Goal: Task Accomplishment & Management: Manage account settings

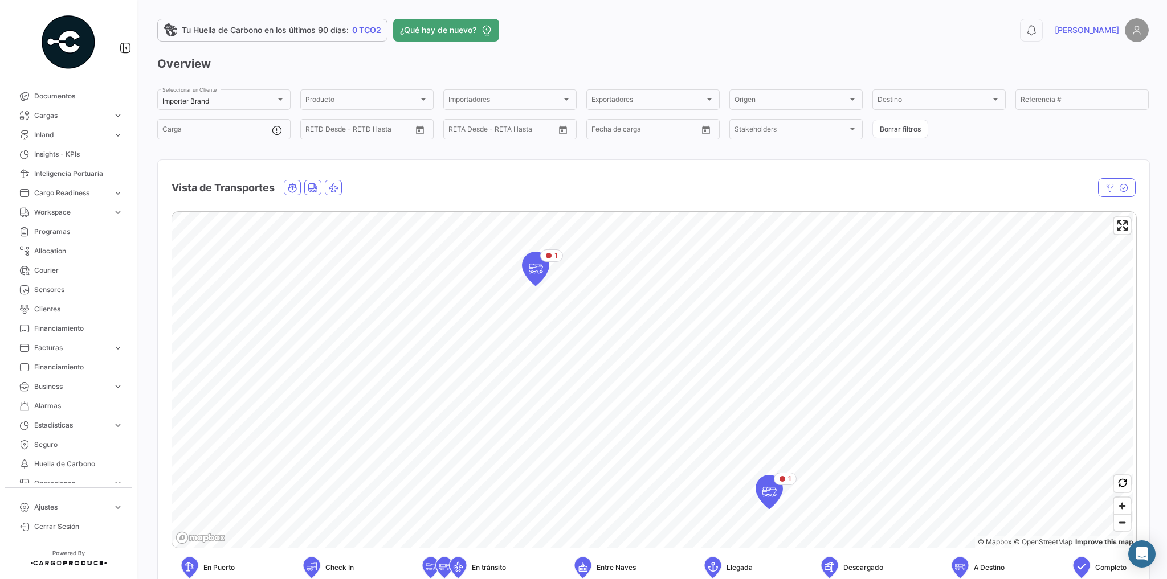
scroll to position [71, 0]
click at [108, 510] on link "Ajustes expand_more" at bounding box center [68, 507] width 118 height 19
click at [51, 330] on span "Usuarios" at bounding box center [44, 329] width 28 height 10
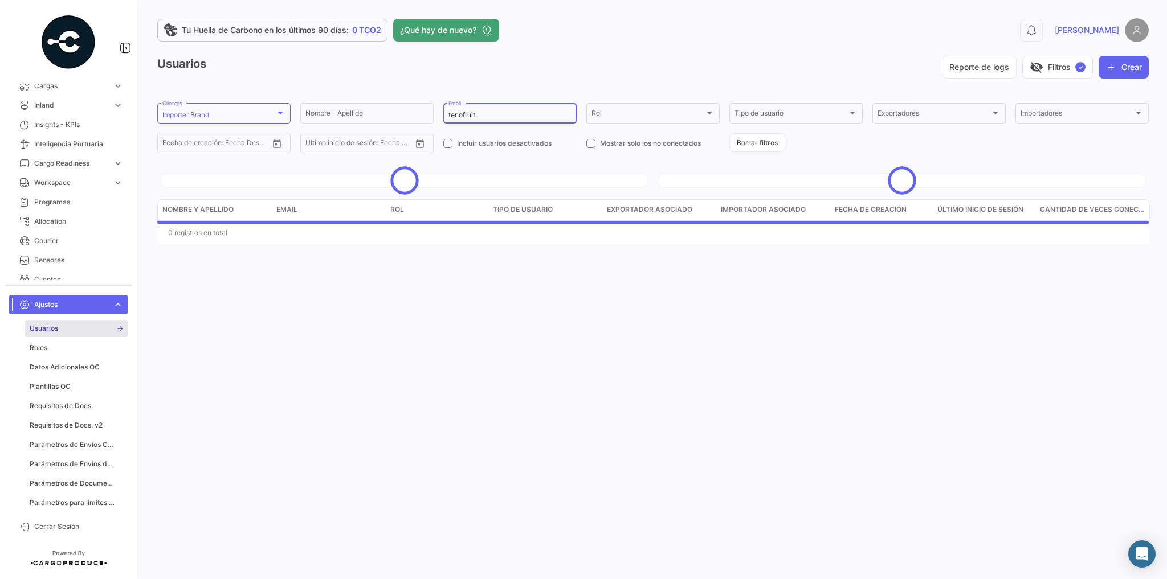
click at [515, 117] on input "tenofruit" at bounding box center [509, 115] width 123 height 8
drag, startPoint x: 515, startPoint y: 117, endPoint x: 443, endPoint y: 113, distance: 71.9
click at [443, 113] on div "tenofruit Email" at bounding box center [509, 112] width 133 height 22
click at [284, 114] on div at bounding box center [280, 112] width 10 height 9
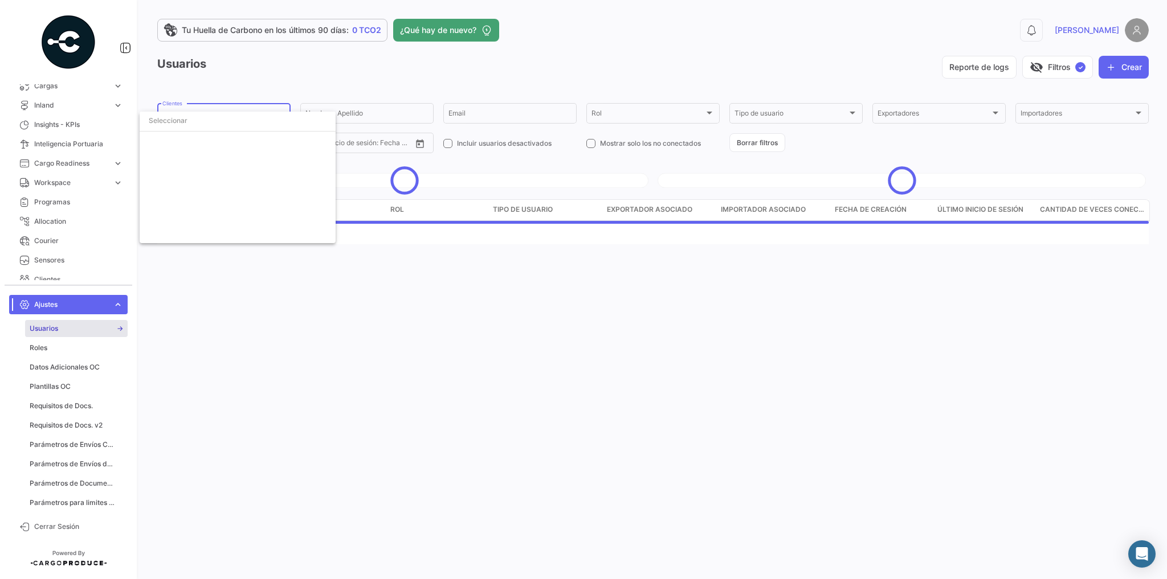
scroll to position [2088, 0]
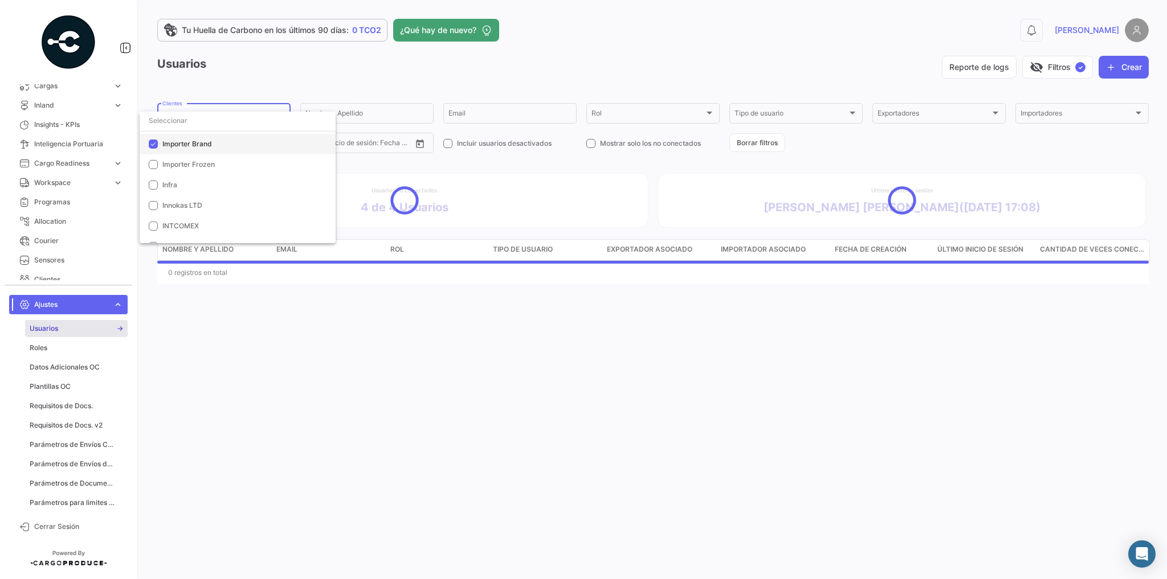
click at [153, 145] on mat-pseudo-checkbox at bounding box center [153, 144] width 9 height 9
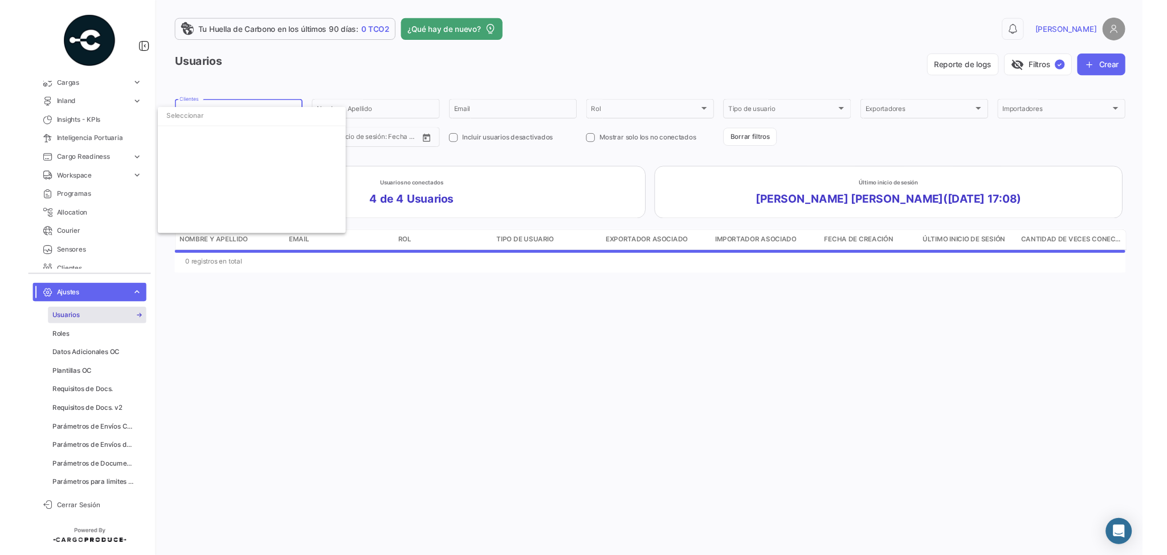
scroll to position [0, 0]
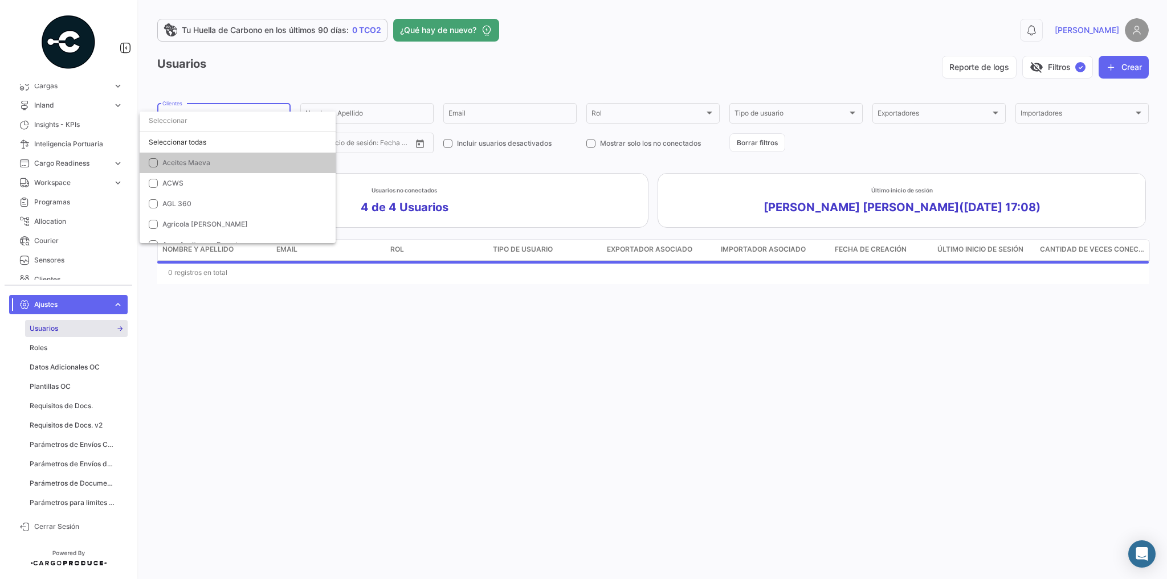
click at [336, 67] on div at bounding box center [583, 289] width 1167 height 579
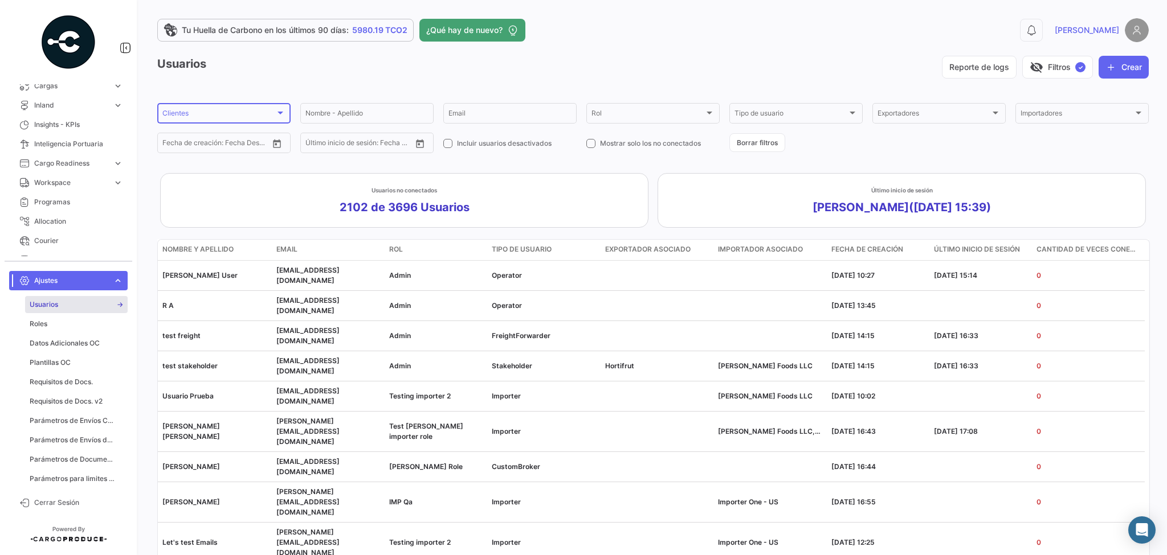
click at [216, 109] on div "Clientes Clientes" at bounding box center [223, 112] width 123 height 22
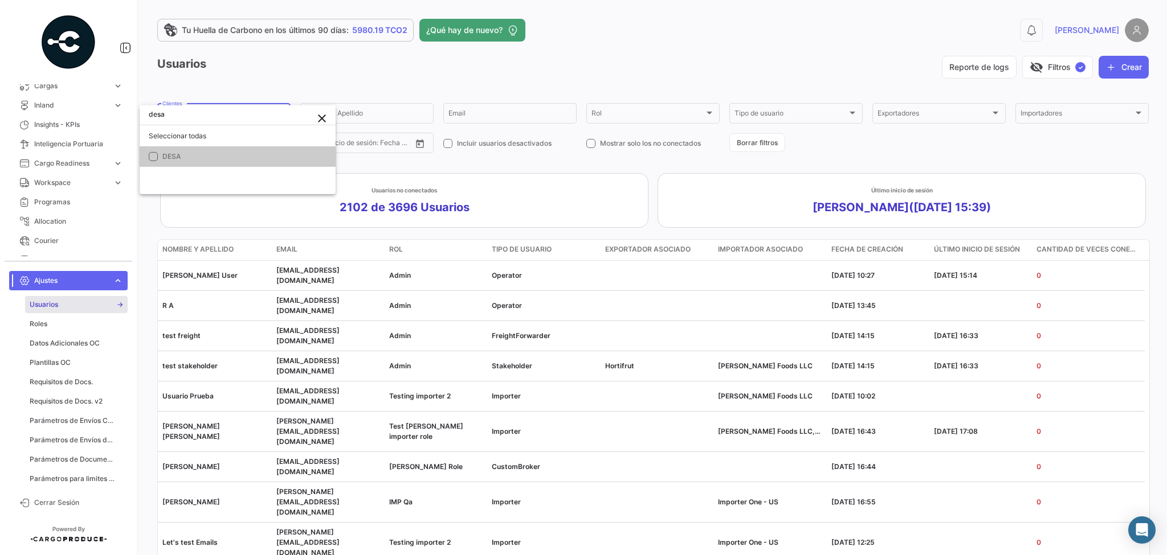
type input "desa"
click at [152, 154] on mat-pseudo-checkbox at bounding box center [153, 156] width 9 height 9
click at [330, 75] on div at bounding box center [583, 277] width 1167 height 555
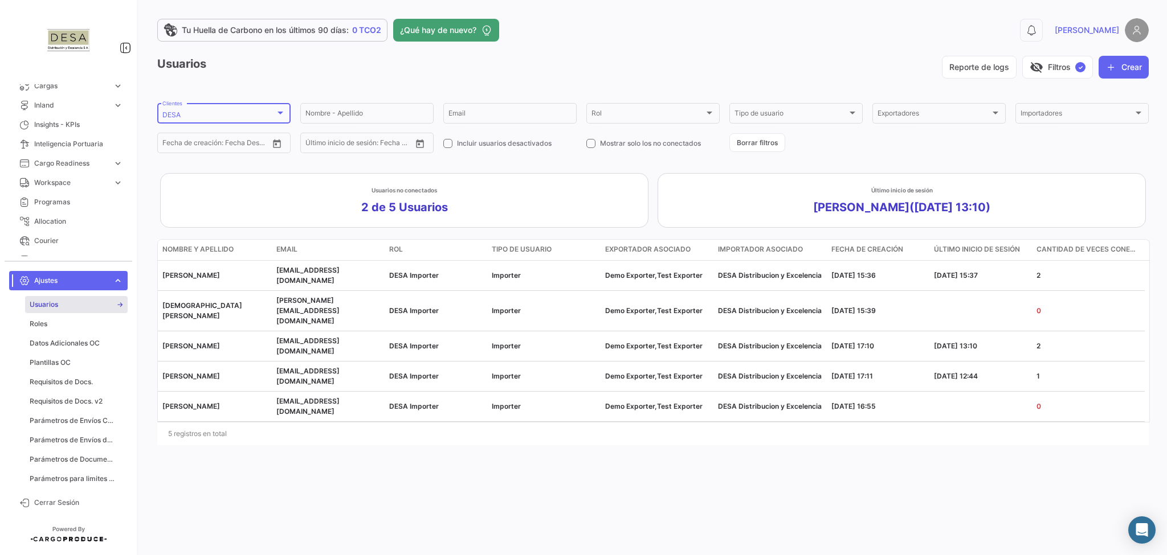
click at [214, 111] on div "DESA" at bounding box center [218, 115] width 113 height 8
click at [155, 145] on mat-pseudo-checkbox at bounding box center [153, 144] width 9 height 9
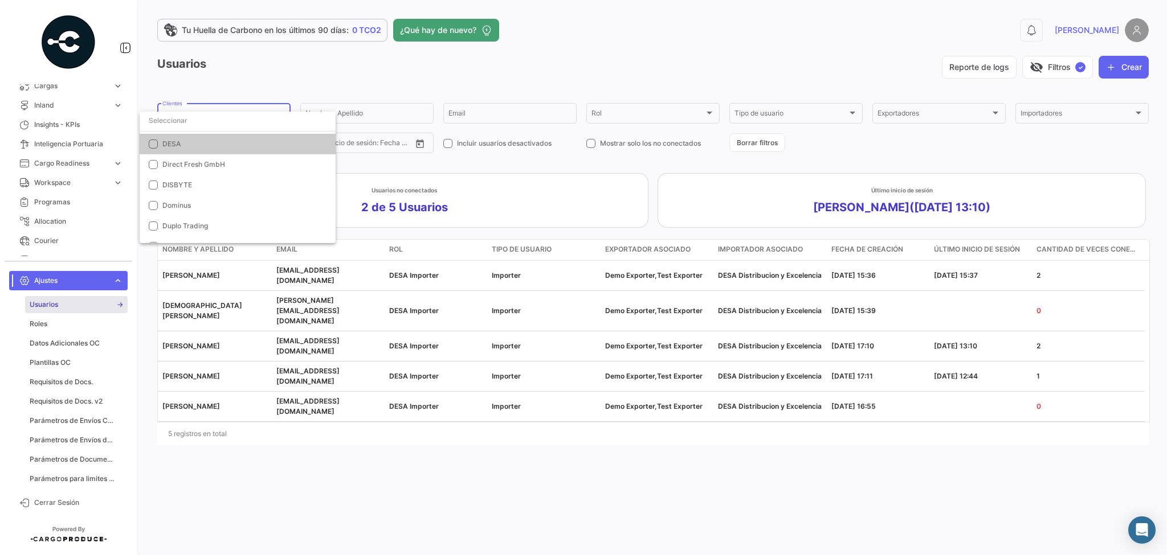
click at [169, 123] on input "dropdown search" at bounding box center [238, 121] width 196 height 21
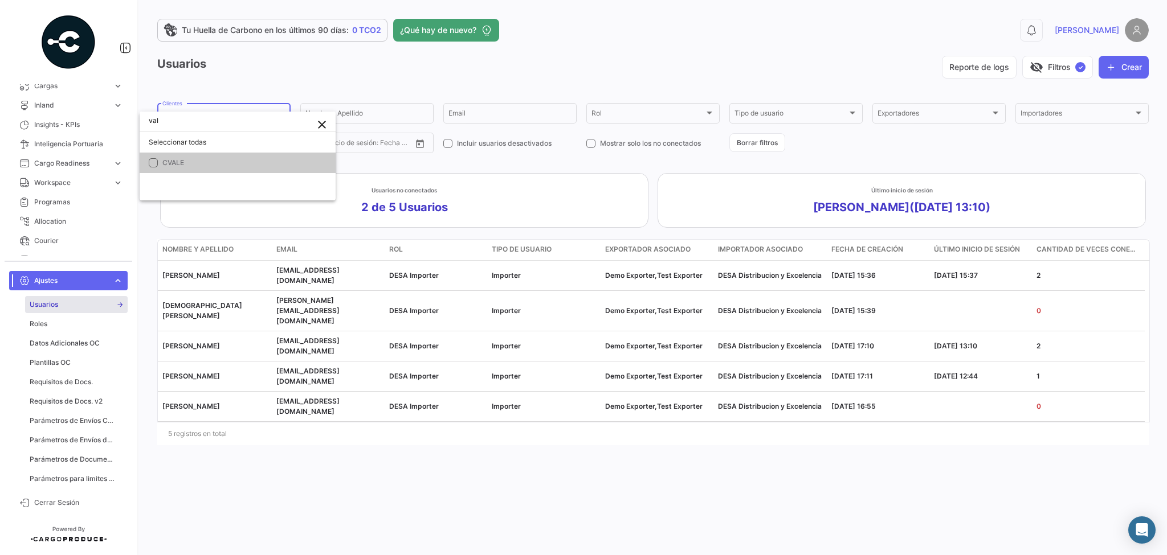
scroll to position [0, 0]
type input "valbifrut"
click at [330, 71] on div at bounding box center [583, 277] width 1167 height 555
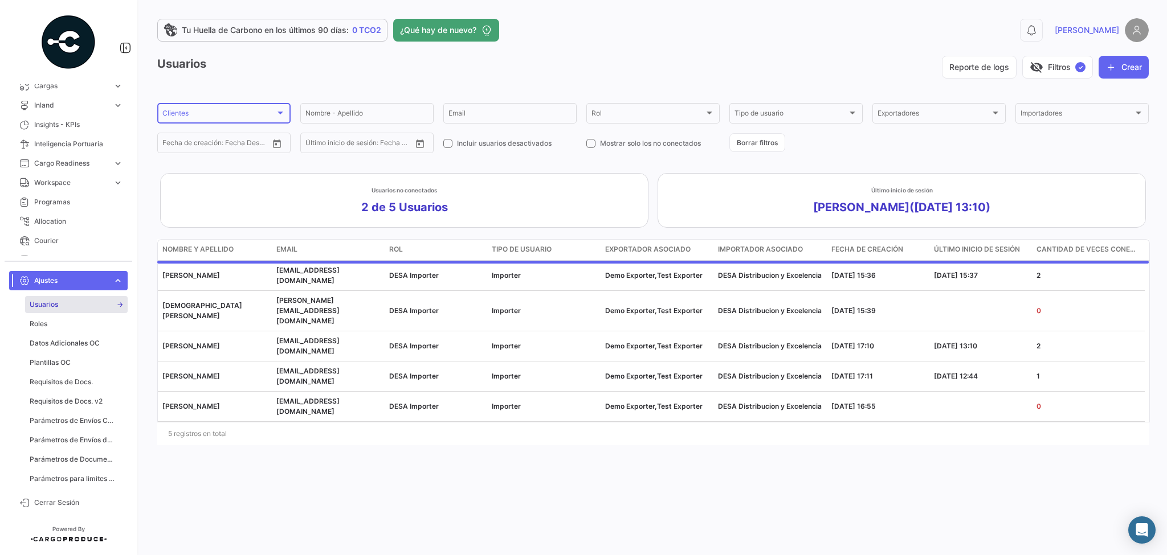
click at [196, 115] on div "Clientes" at bounding box center [218, 115] width 113 height 8
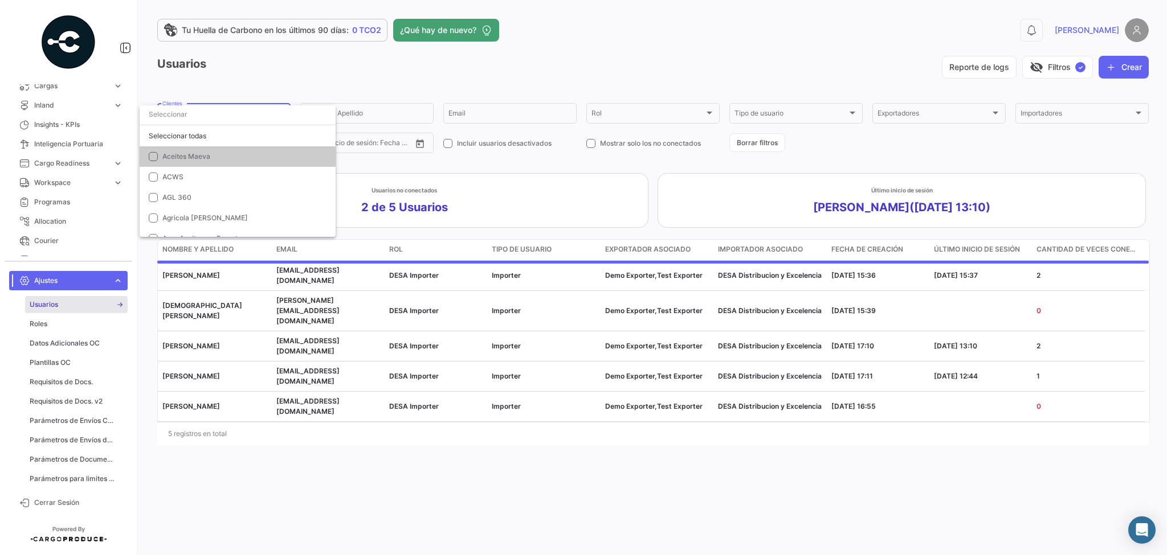
click at [283, 66] on div at bounding box center [583, 277] width 1167 height 555
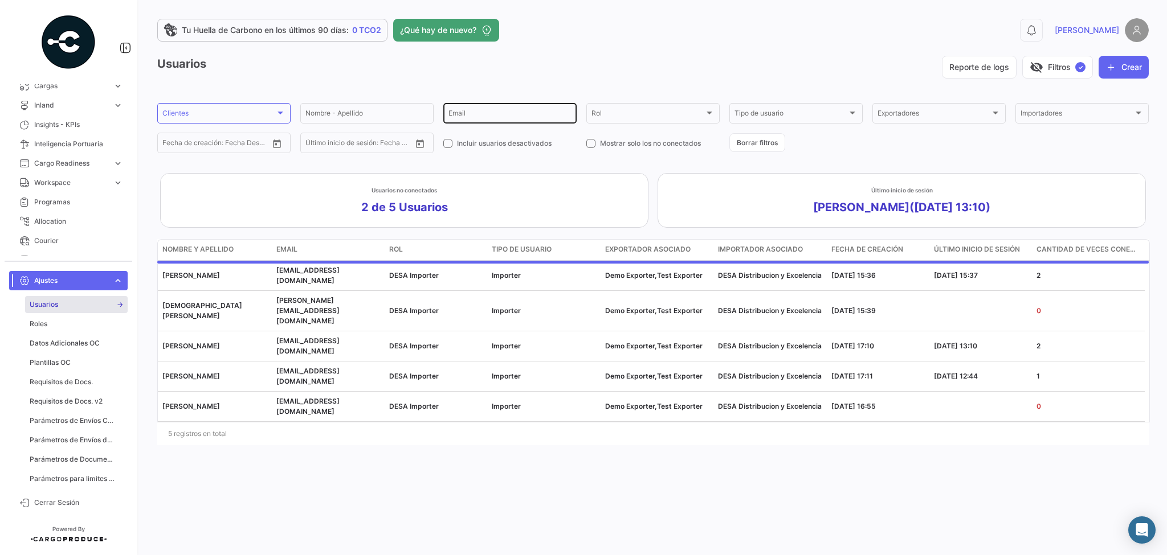
click at [495, 118] on input "Email" at bounding box center [509, 115] width 123 height 8
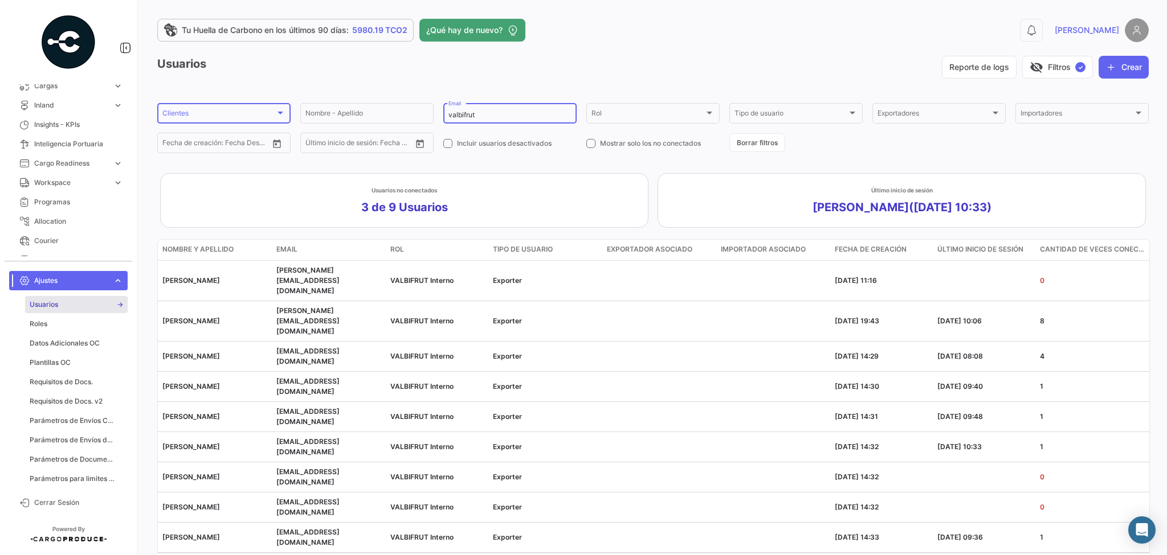
type input "valbifrut"
click at [260, 116] on div "Clientes" at bounding box center [218, 115] width 113 height 8
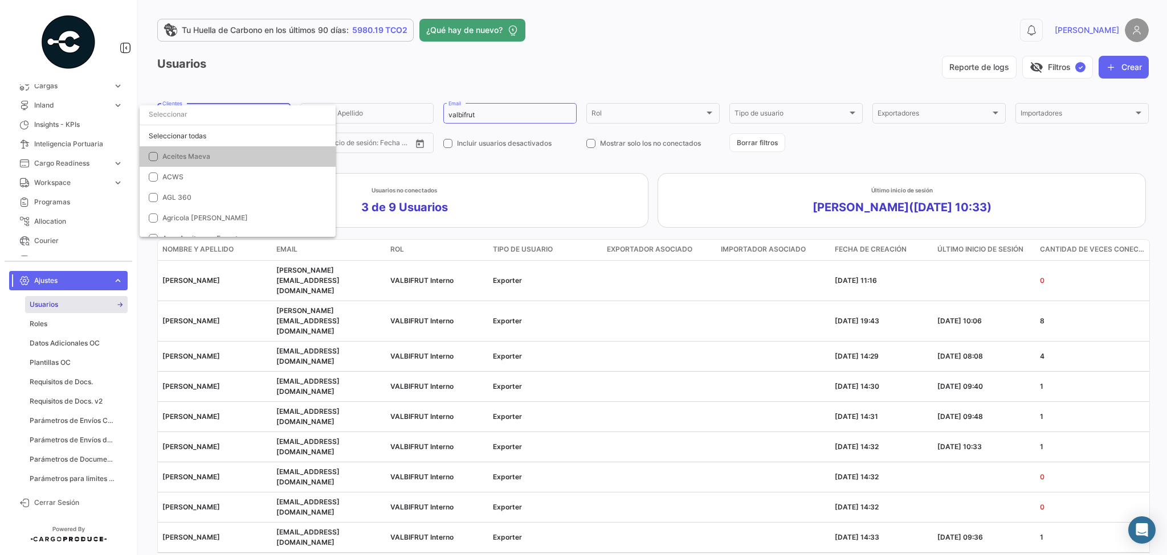
click at [171, 115] on input "dropdown search" at bounding box center [238, 114] width 196 height 21
click at [273, 68] on div at bounding box center [583, 277] width 1167 height 555
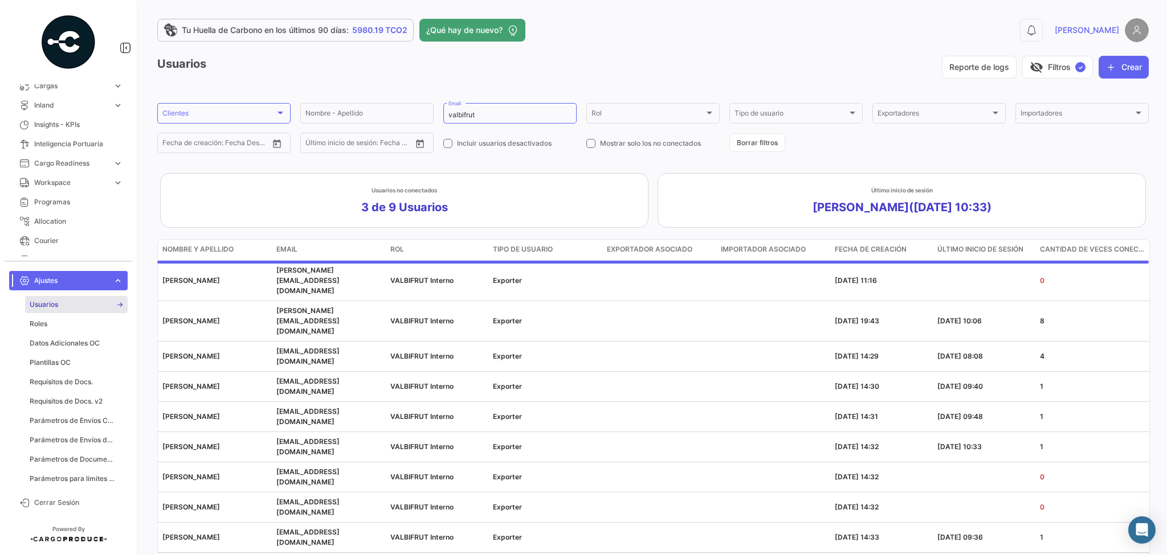
click at [1132, 31] on img at bounding box center [1136, 30] width 24 height 24
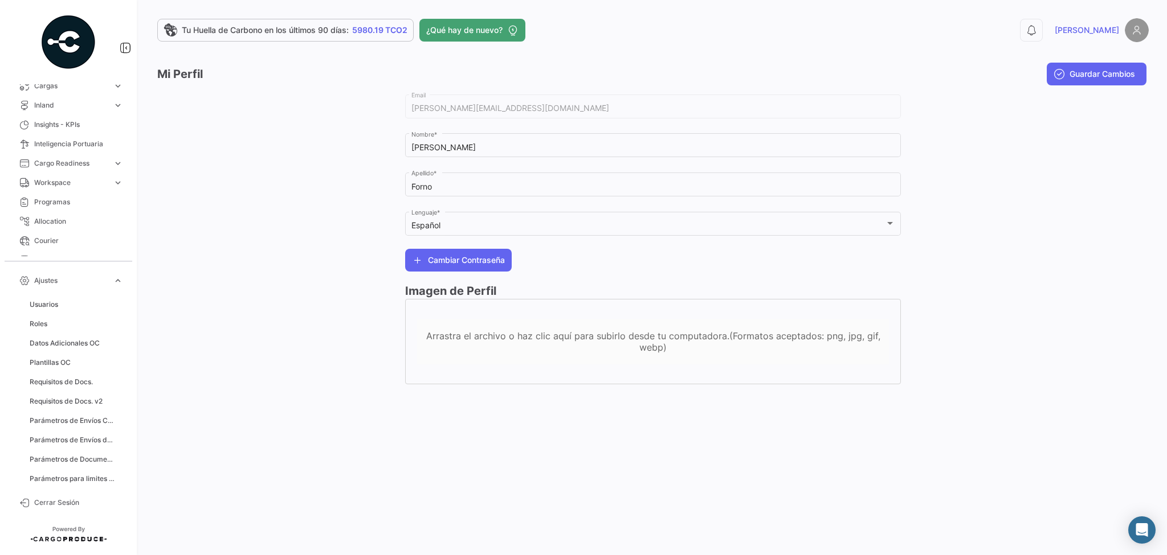
click at [804, 55] on app-header "Tu Huella de Carbono en los últimos 90 [PERSON_NAME]: 5980.19 TCO2 ¿Qué hay de …" at bounding box center [652, 37] width 991 height 38
